Goal: Transaction & Acquisition: Download file/media

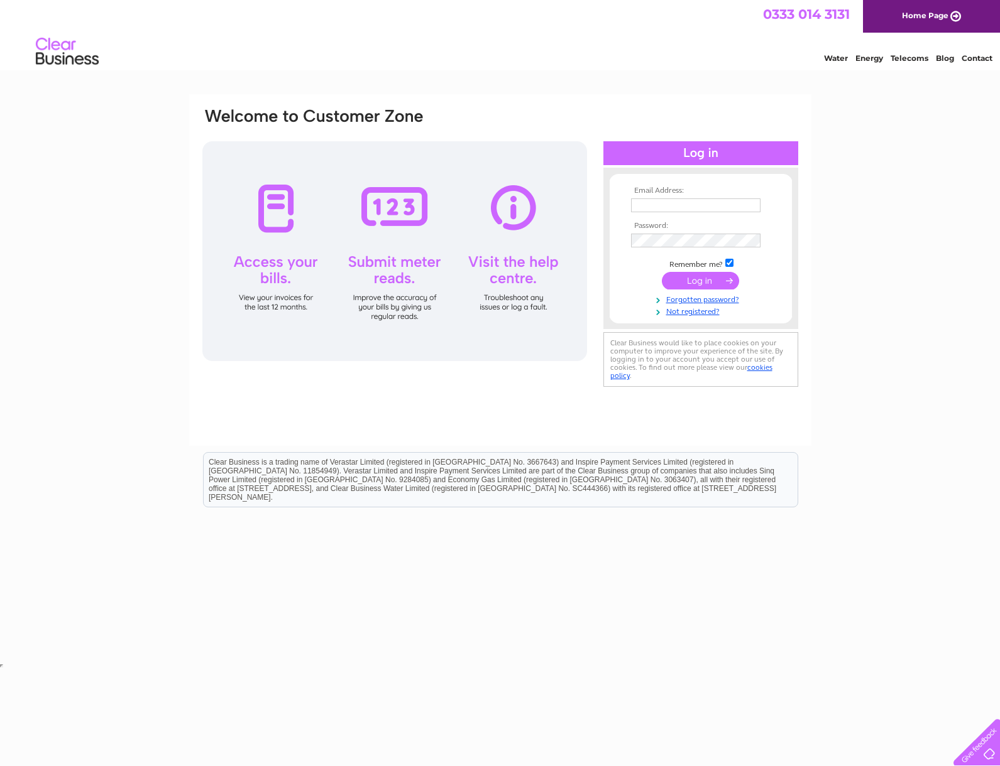
type input "accounts@splendid.co.uk"
click at [690, 278] on input "submit" at bounding box center [700, 281] width 77 height 18
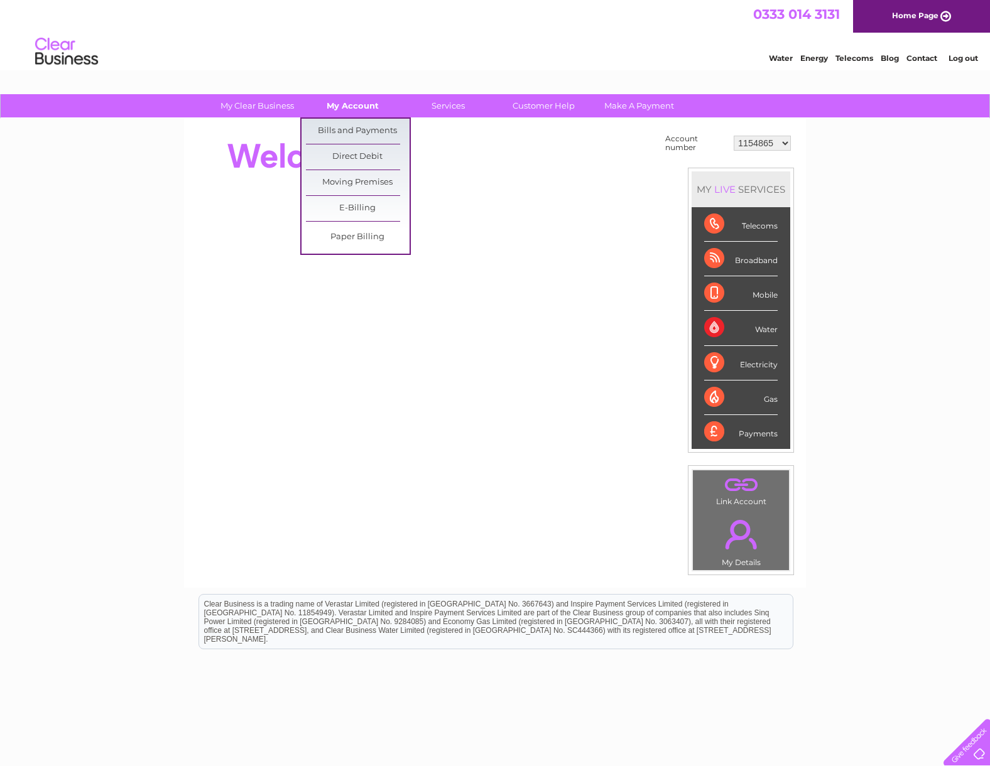
click at [351, 105] on link "My Account" at bounding box center [353, 105] width 104 height 23
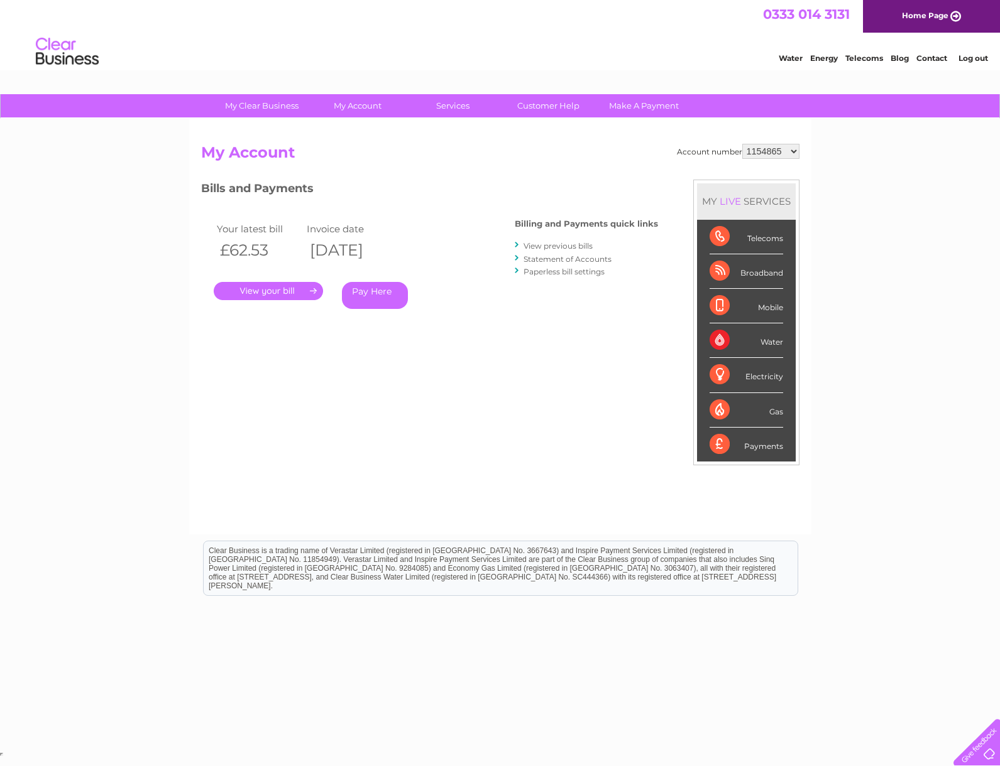
click at [755, 152] on select "1154865 30284167 30284169" at bounding box center [770, 151] width 57 height 15
click at [771, 158] on select "1154865 30284167 30284169" at bounding box center [770, 151] width 57 height 15
click at [258, 293] on link "." at bounding box center [268, 291] width 109 height 18
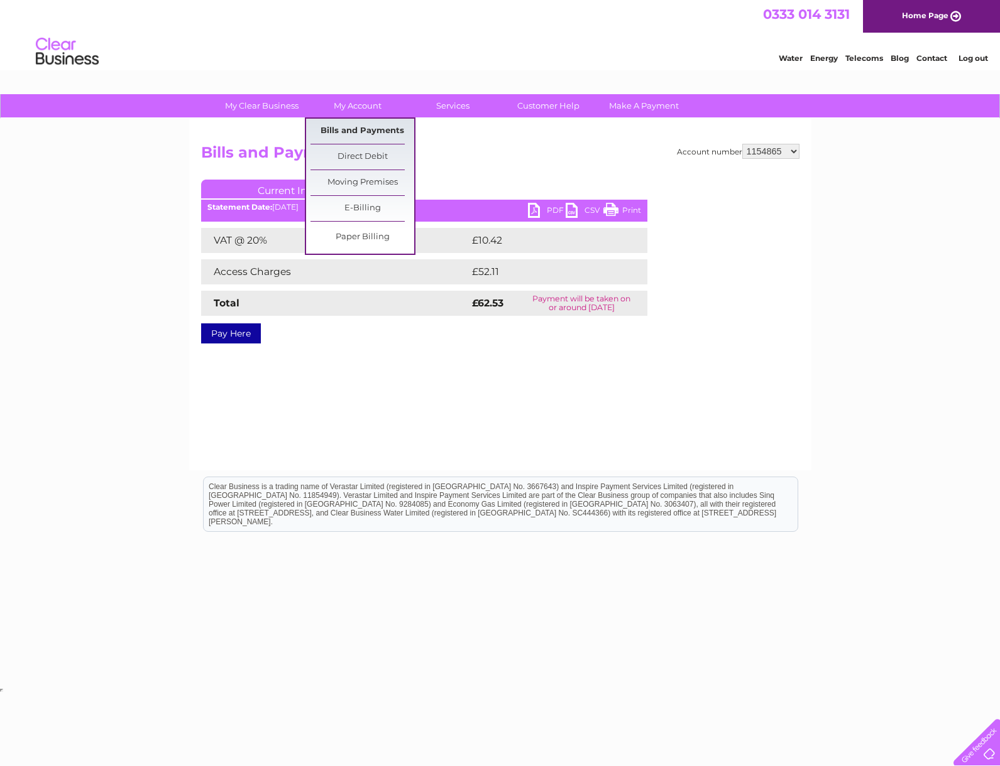
click at [336, 130] on link "Bills and Payments" at bounding box center [362, 131] width 104 height 25
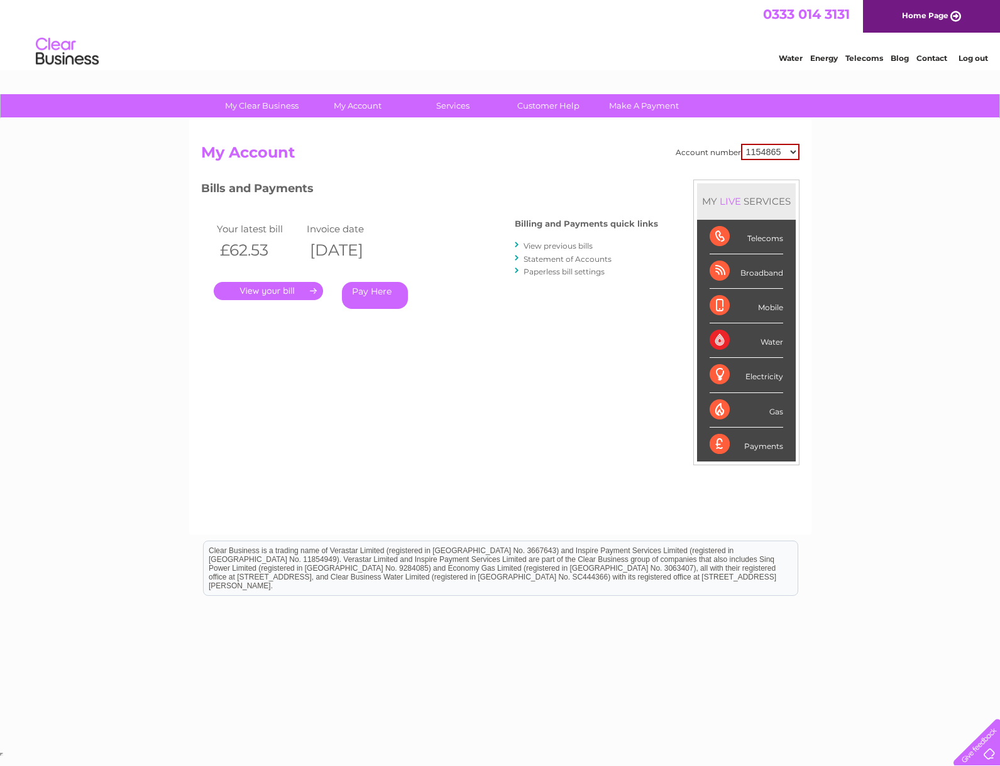
click at [534, 243] on link "View previous bills" at bounding box center [557, 245] width 69 height 9
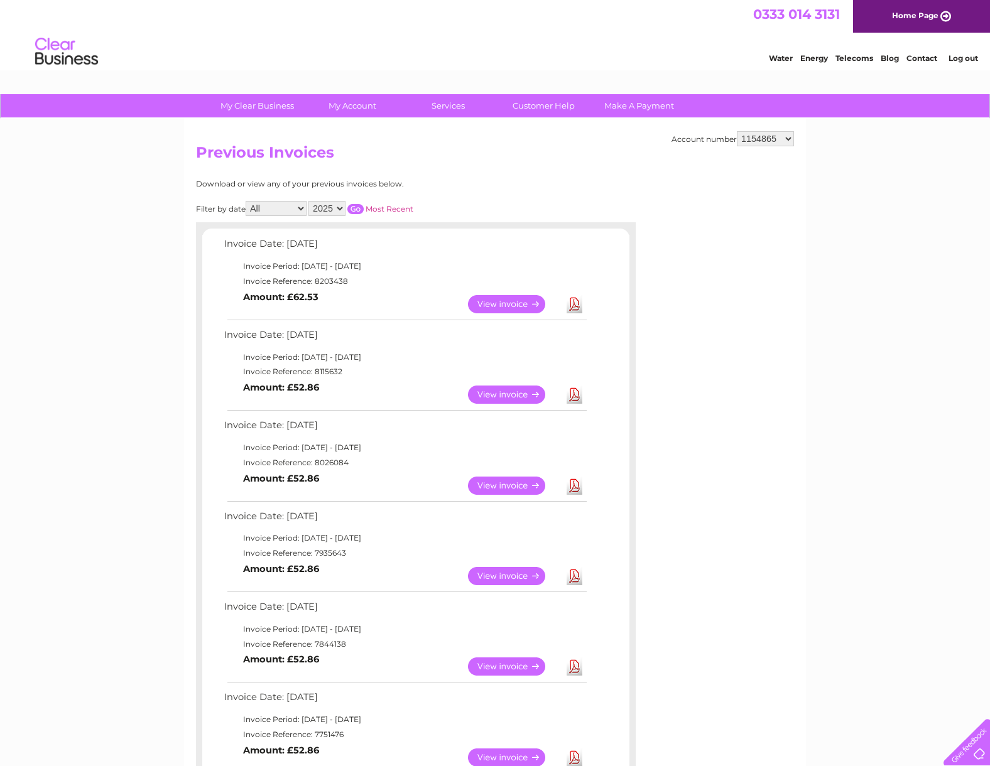
click at [519, 576] on link "View" at bounding box center [514, 576] width 92 height 18
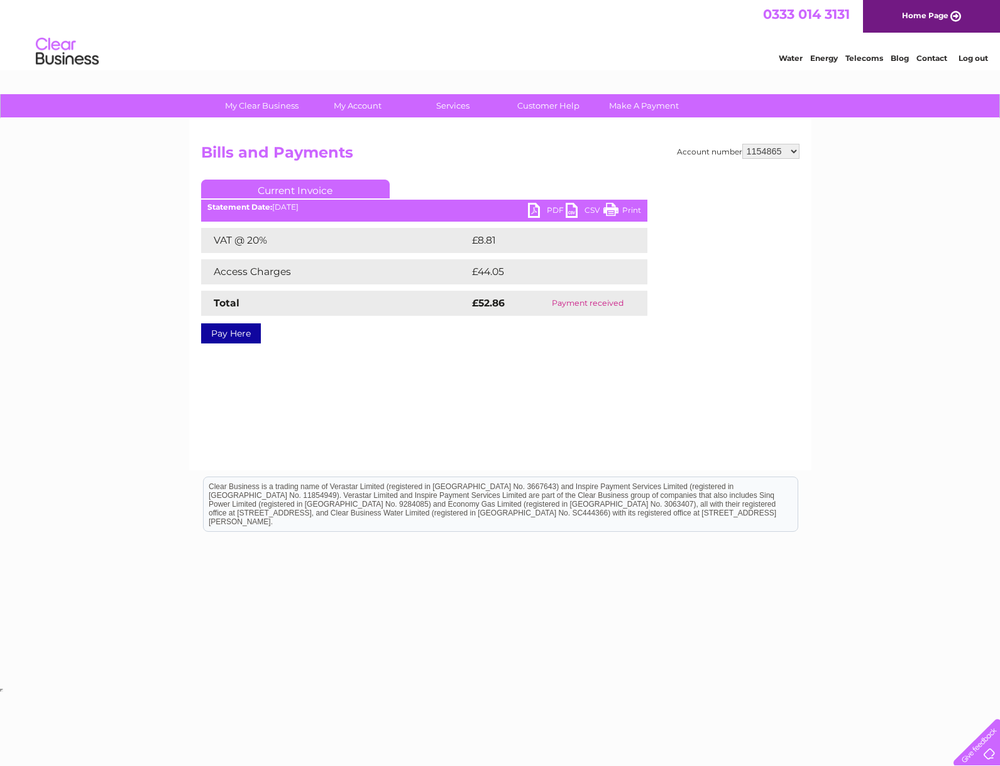
click at [547, 210] on link "PDF" at bounding box center [547, 212] width 38 height 18
click at [662, 138] on div "Account number 1154865 30284167 30284169 Bills and Payments Current Invoice PDF…" at bounding box center [500, 295] width 622 height 352
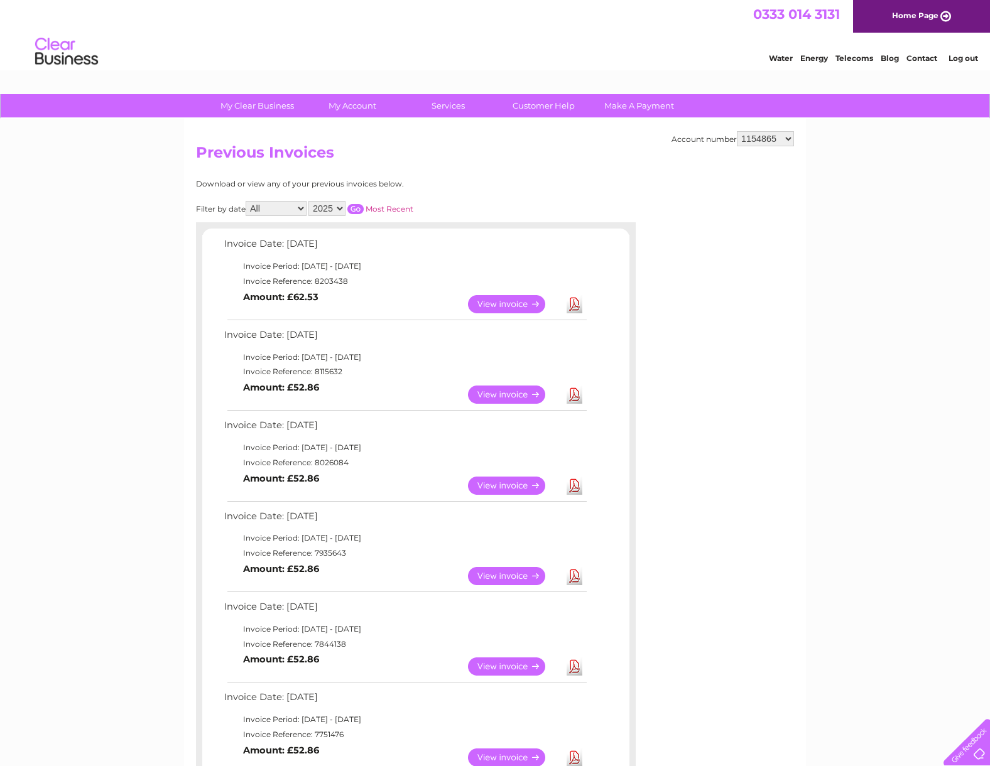
click at [159, 453] on div "My Clear Business Login Details My Details My Preferences Link Account My Accou…" at bounding box center [495, 755] width 990 height 1323
click at [510, 489] on link "View" at bounding box center [514, 486] width 92 height 18
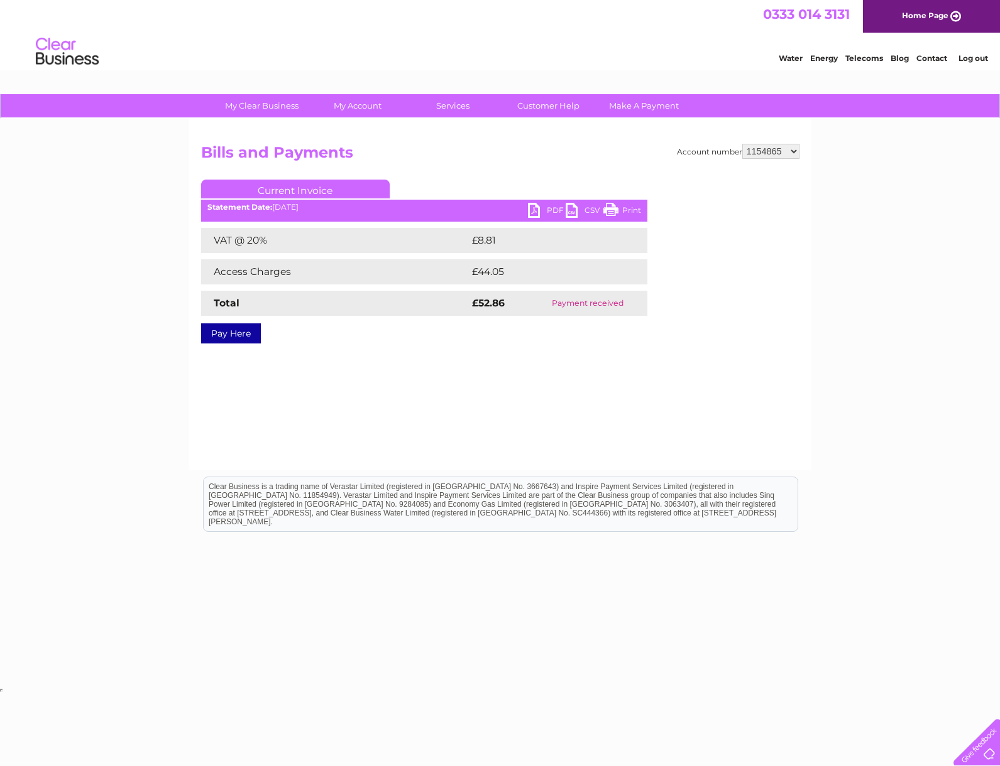
click at [550, 210] on link "PDF" at bounding box center [547, 212] width 38 height 18
